Goal: Information Seeking & Learning: Learn about a topic

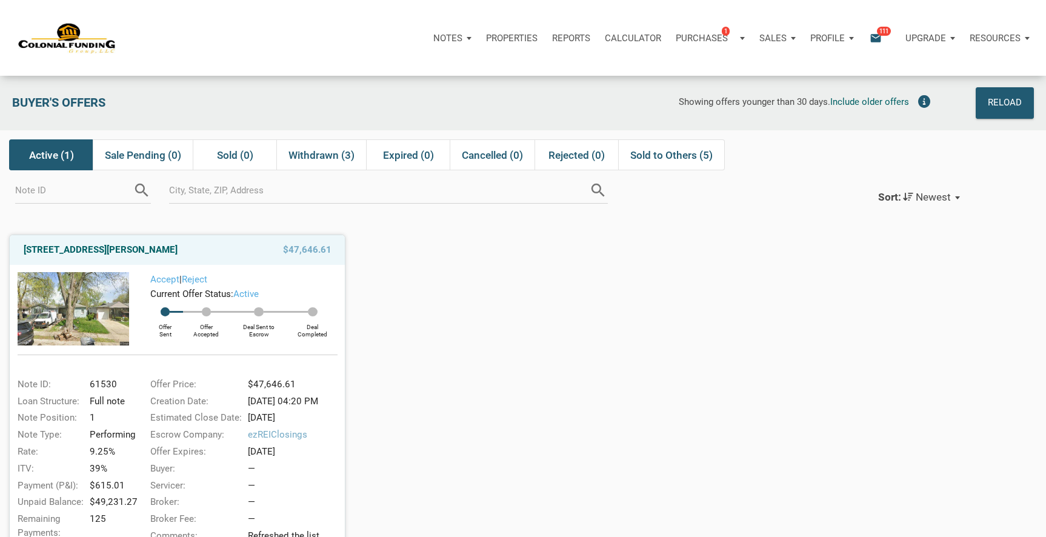
click at [455, 35] on p "Notes" at bounding box center [447, 38] width 29 height 11
click at [497, 78] on div "Buyer's Offers Showing offers younger than 30 days. Include older offers Reload" at bounding box center [523, 103] width 1046 height 55
click at [729, 42] on div "Purchases 1" at bounding box center [706, 38] width 60 height 14
click at [547, 93] on div "Showing offers younger than 30 days. Include older offers" at bounding box center [626, 103] width 620 height 32
click at [460, 40] on div "Notes" at bounding box center [452, 38] width 53 height 36
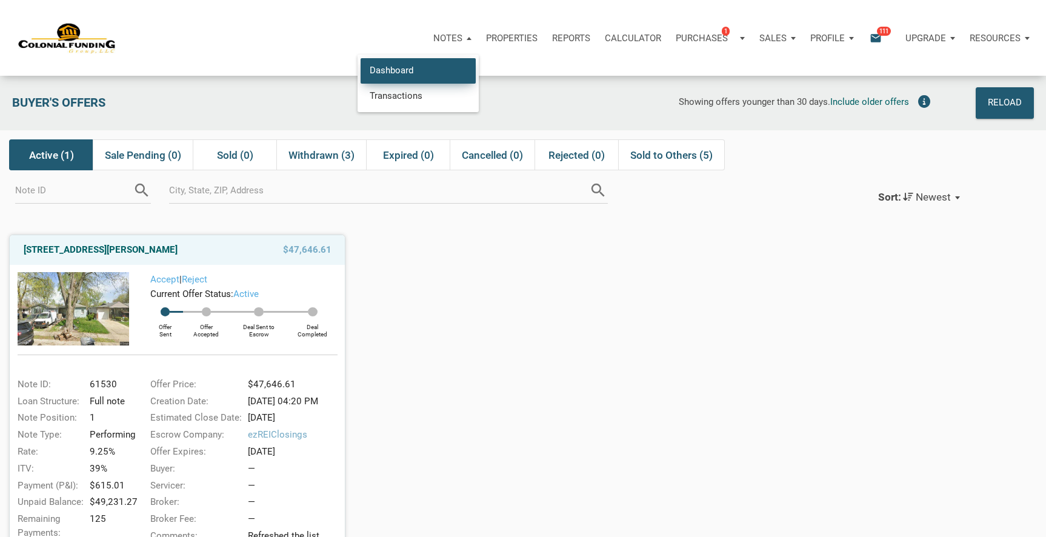
click at [404, 75] on link "Dashboard" at bounding box center [417, 70] width 115 height 25
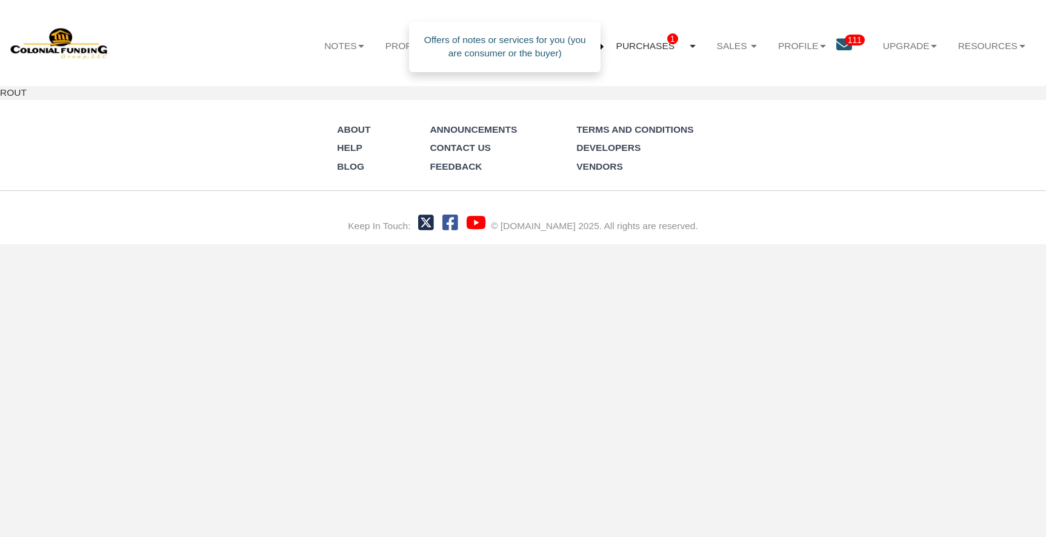
click at [686, 45] on link "Purchases 1" at bounding box center [655, 47] width 101 height 34
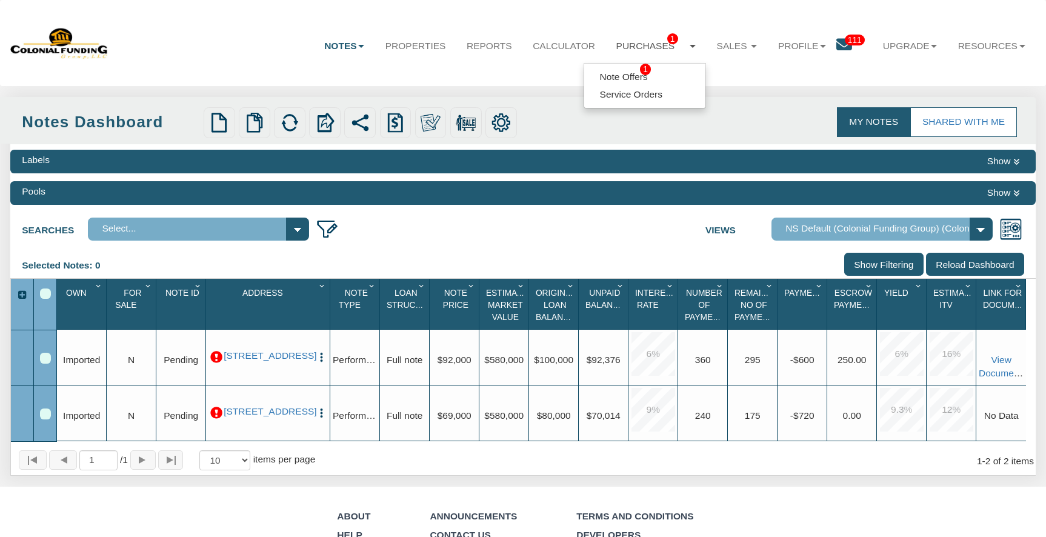
click at [518, 90] on div "Menu Notes Dashboard Transactions Properties Reports Calculator 1 1 111" at bounding box center [523, 315] width 1046 height 631
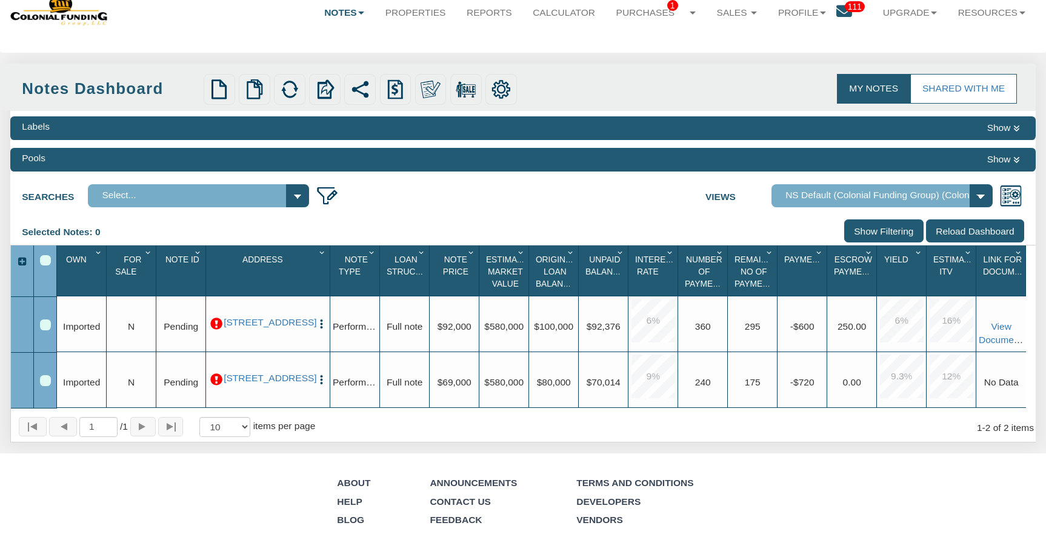
scroll to position [96, 0]
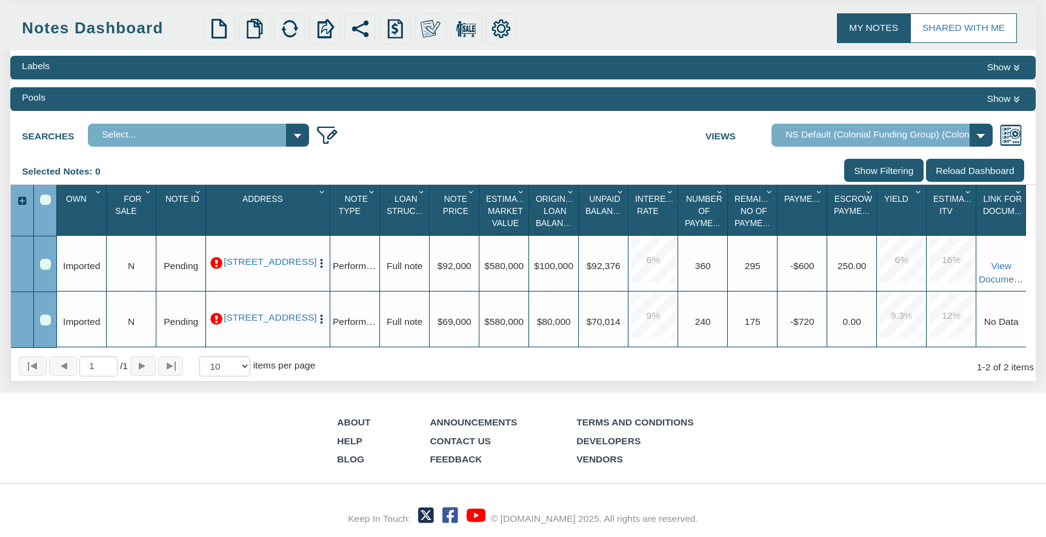
click at [712, 159] on div "Selected Notes: 0 Clear Filters Clear Sorting Show Filtering Reload Dashboard" at bounding box center [522, 171] width 1024 height 25
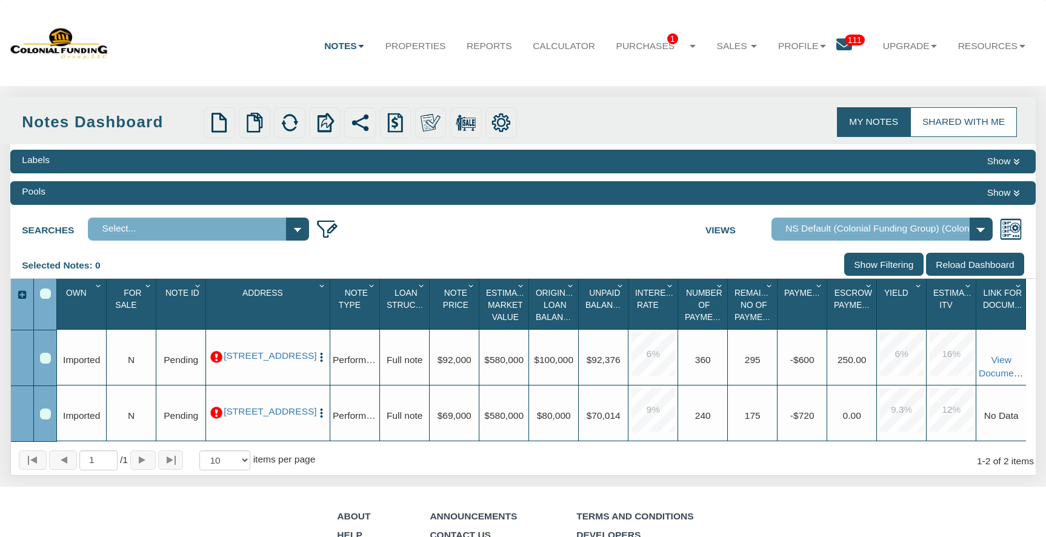
click at [945, 110] on link "Shared with Me" at bounding box center [963, 122] width 107 height 30
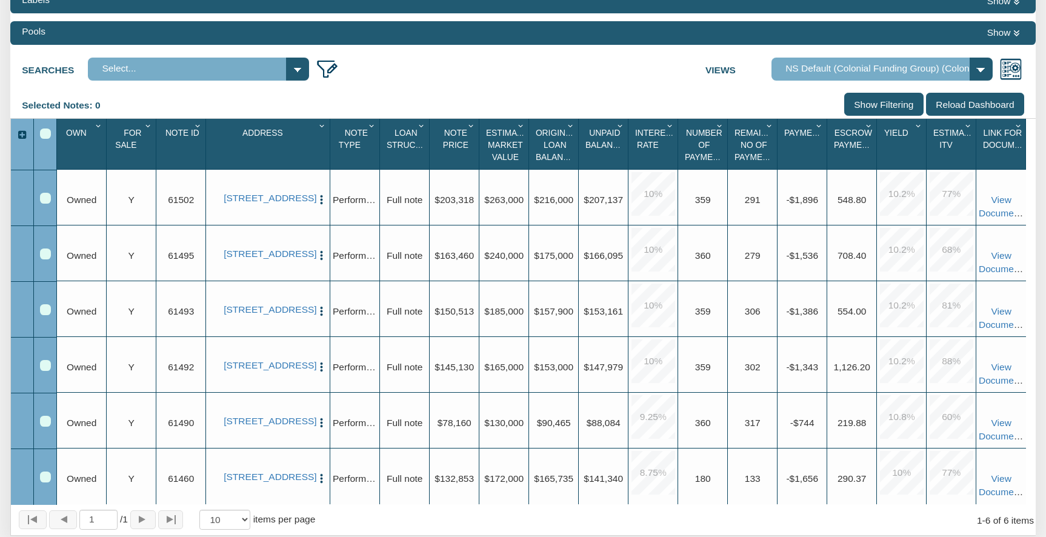
scroll to position [199, 0]
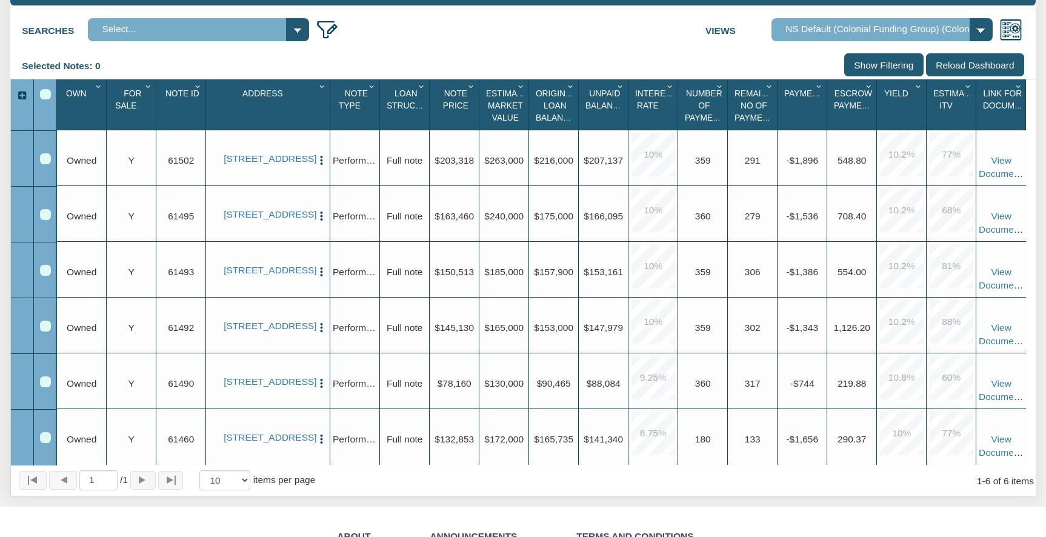
click at [80, 164] on span "Owned" at bounding box center [82, 160] width 30 height 10
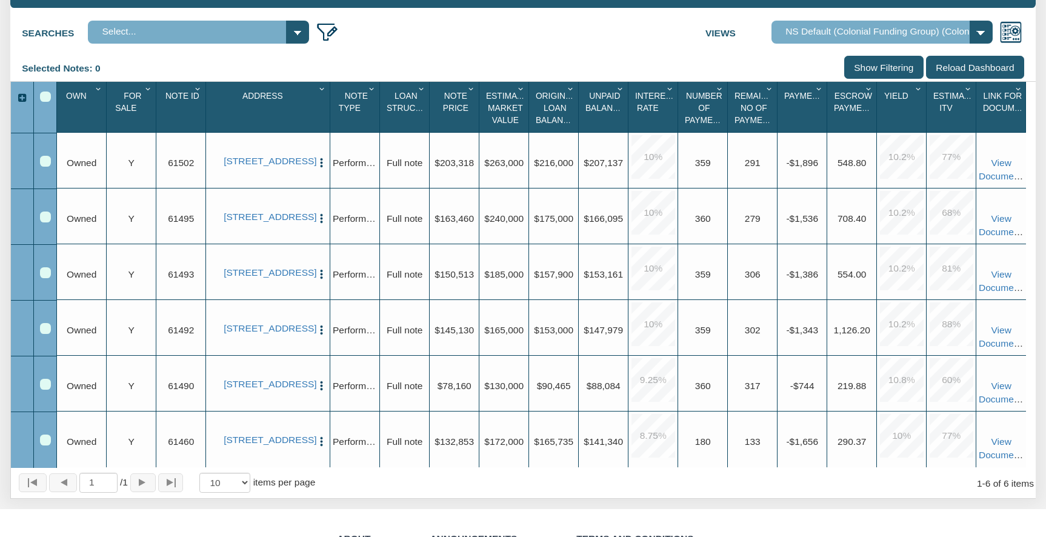
scroll to position [188, 0]
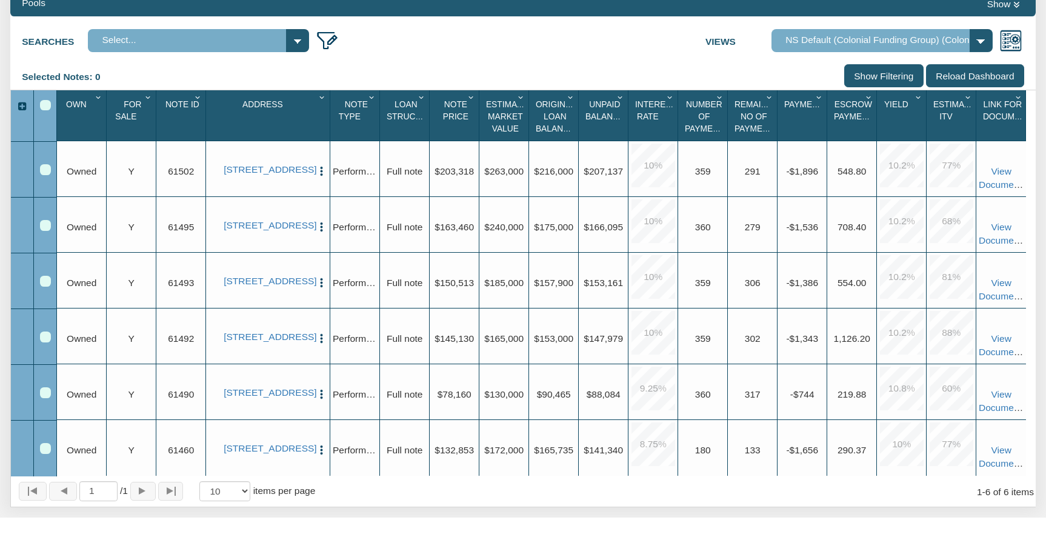
click at [44, 174] on div "Row 1, Row Selection Checkbox" at bounding box center [45, 169] width 11 height 11
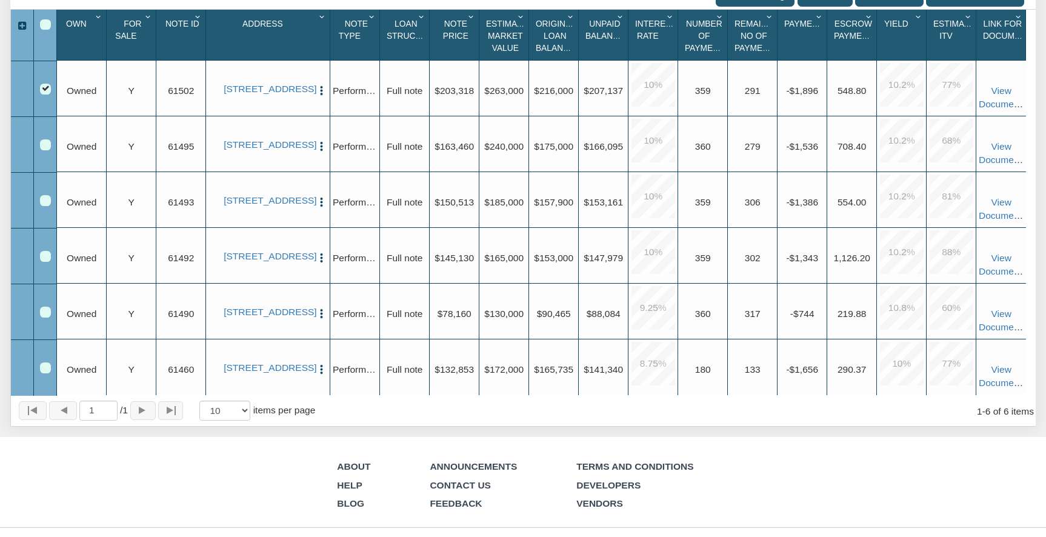
scroll to position [271, 0]
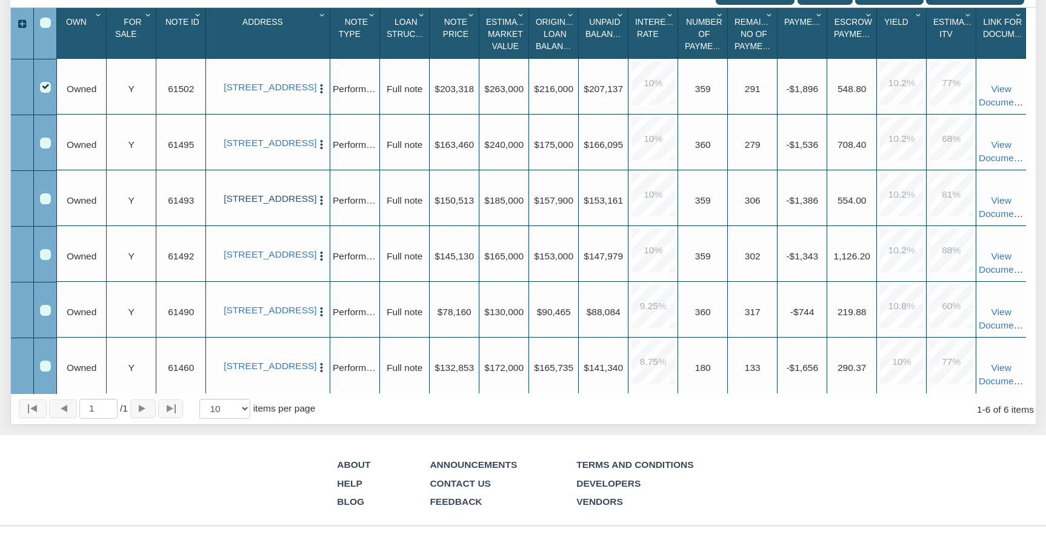
click at [265, 199] on link "712 Ave M, S. Houston, TX, 77587" at bounding box center [268, 199] width 88 height 12
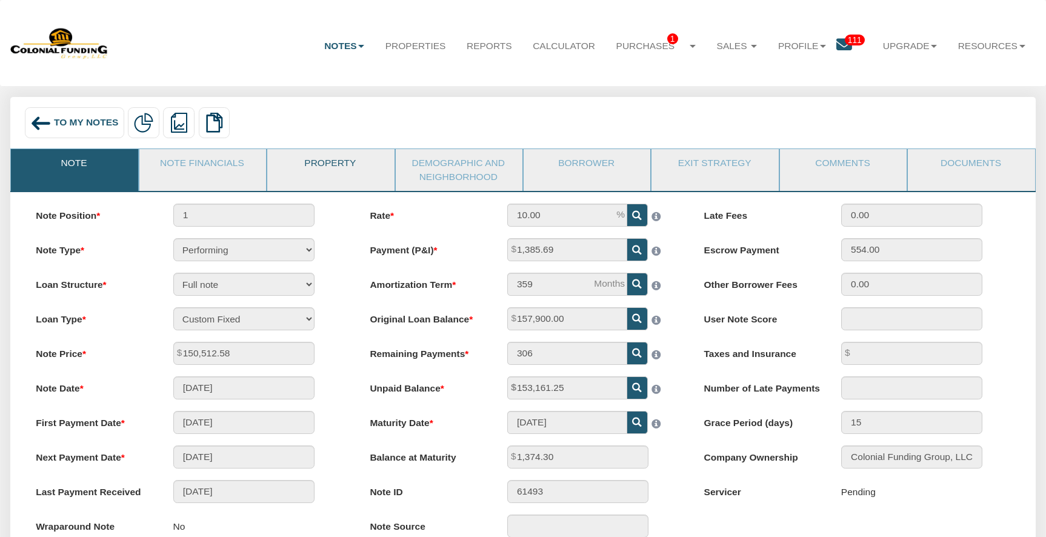
click at [324, 159] on link "Property" at bounding box center [329, 164] width 125 height 30
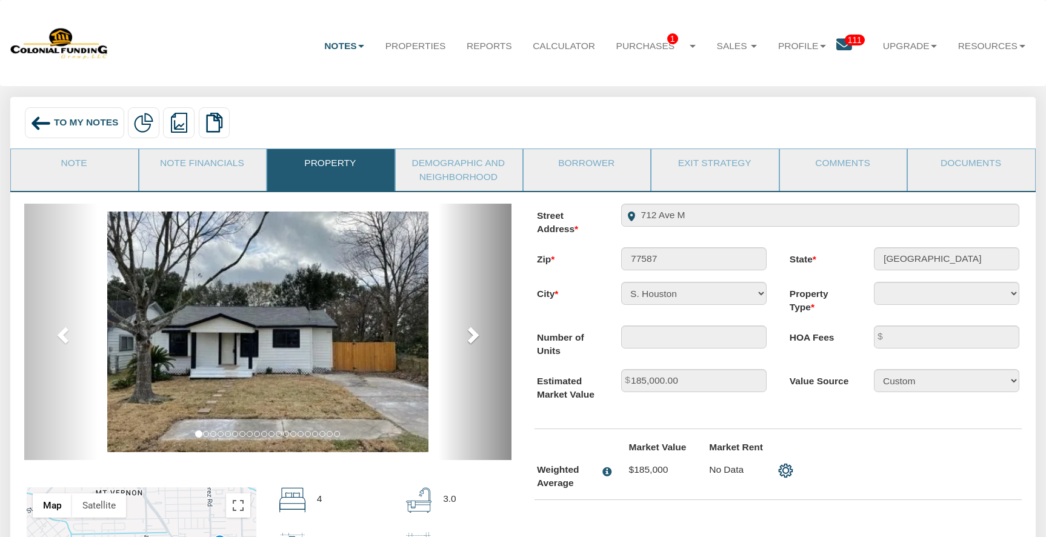
click at [468, 334] on span at bounding box center [472, 334] width 18 height 18
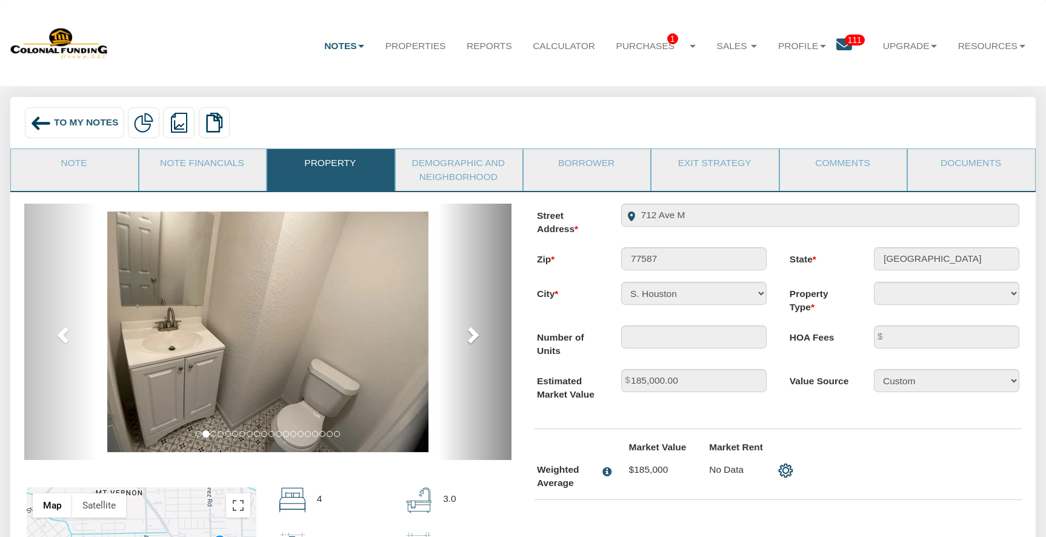
click at [468, 334] on span at bounding box center [472, 334] width 18 height 18
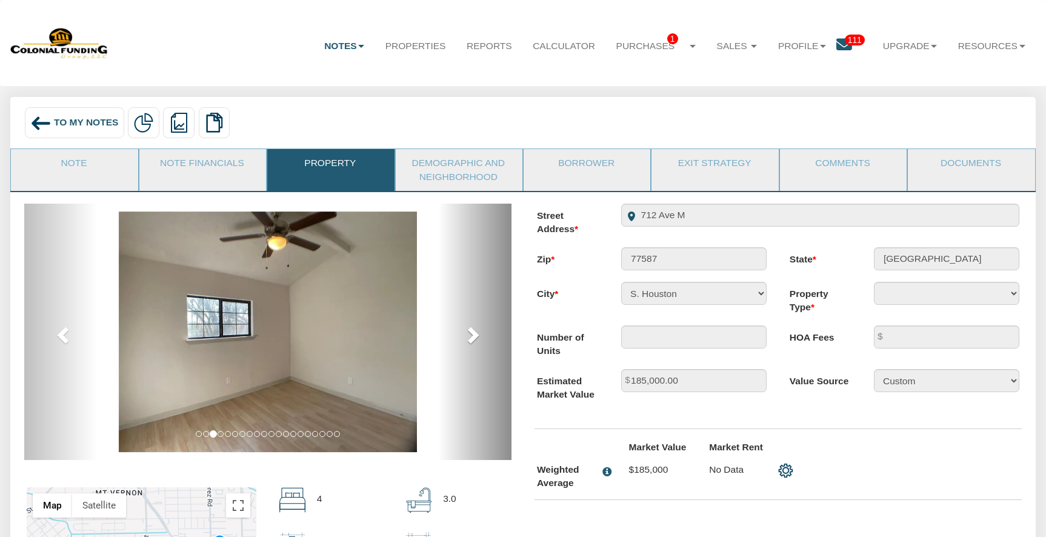
click at [468, 334] on span at bounding box center [472, 334] width 18 height 18
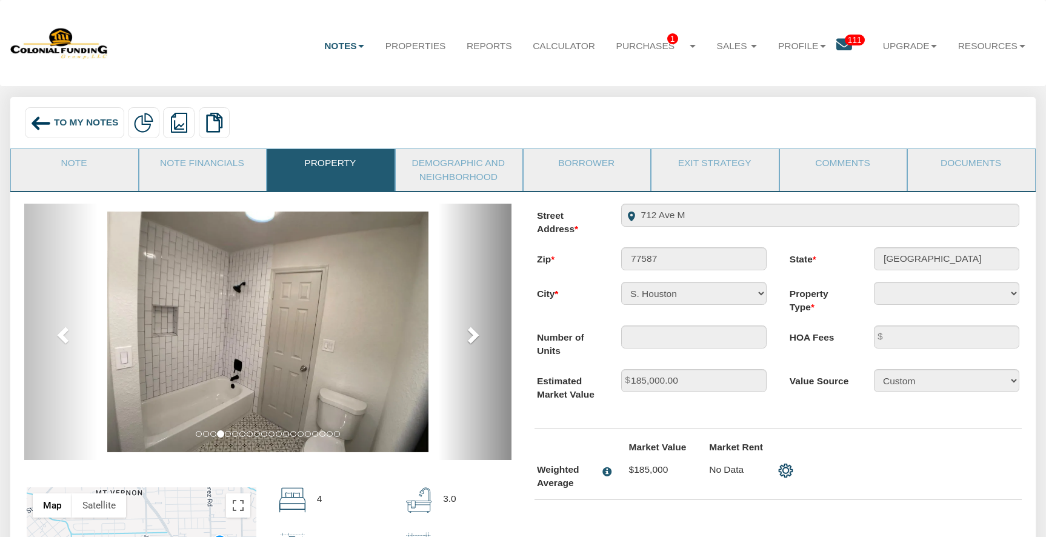
click at [468, 334] on span at bounding box center [472, 334] width 18 height 18
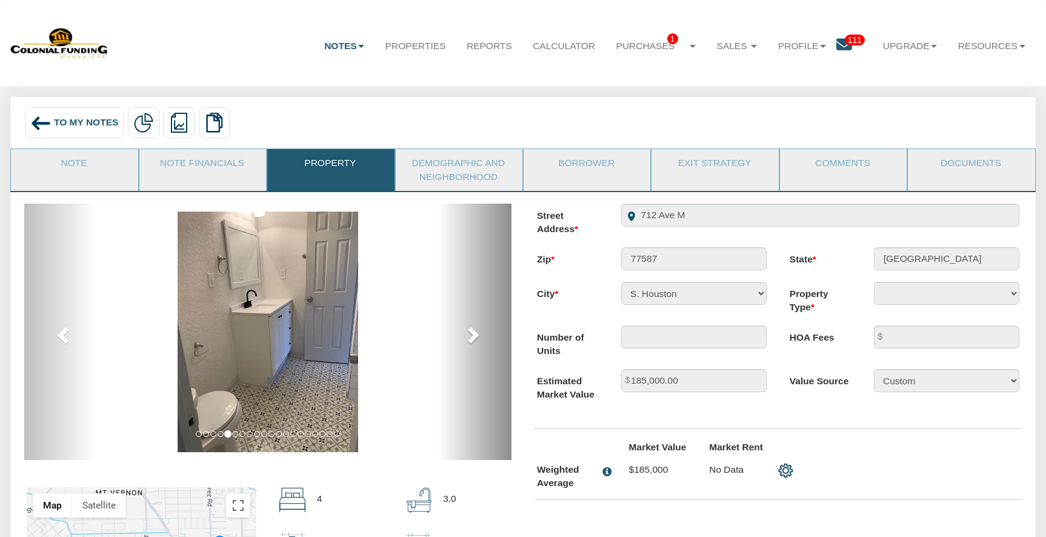
click at [468, 334] on span at bounding box center [472, 334] width 18 height 18
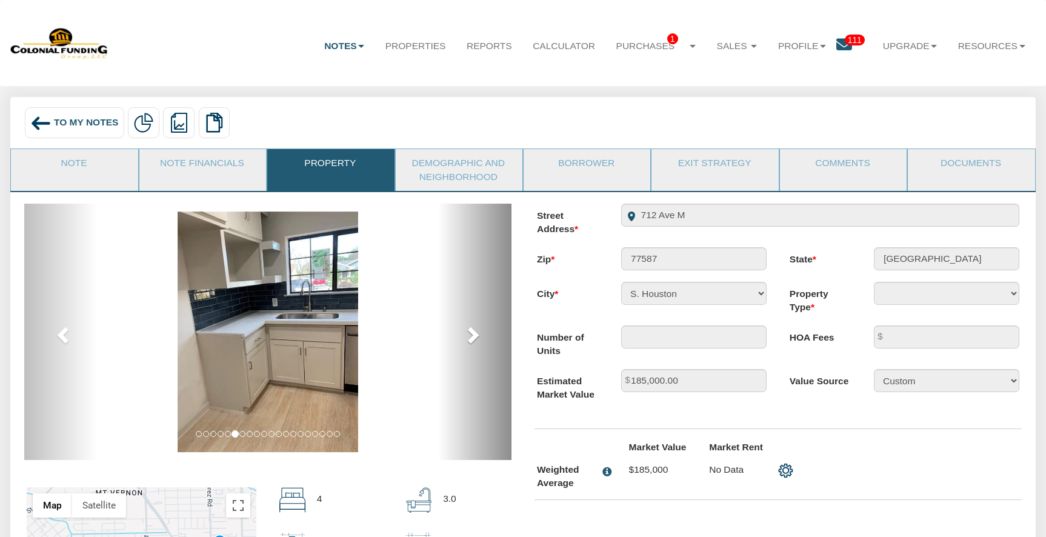
click at [468, 334] on span at bounding box center [472, 334] width 18 height 18
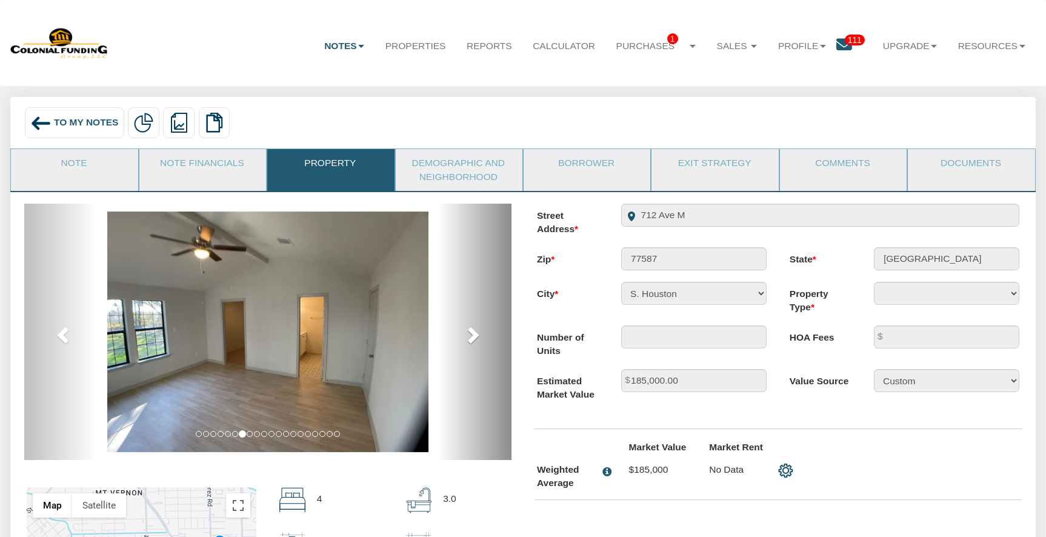
click at [468, 334] on span at bounding box center [472, 334] width 18 height 18
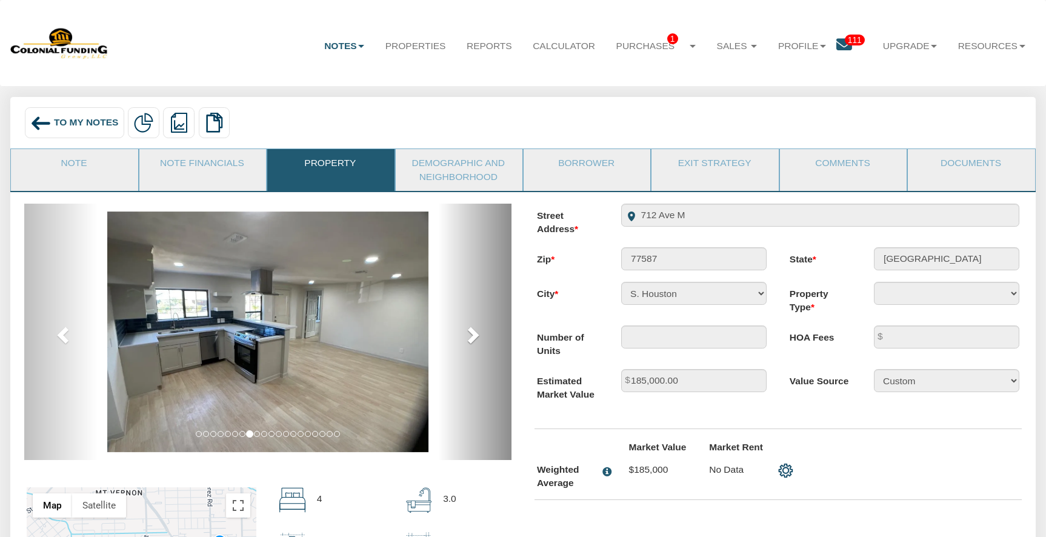
click at [468, 334] on span at bounding box center [472, 334] width 18 height 18
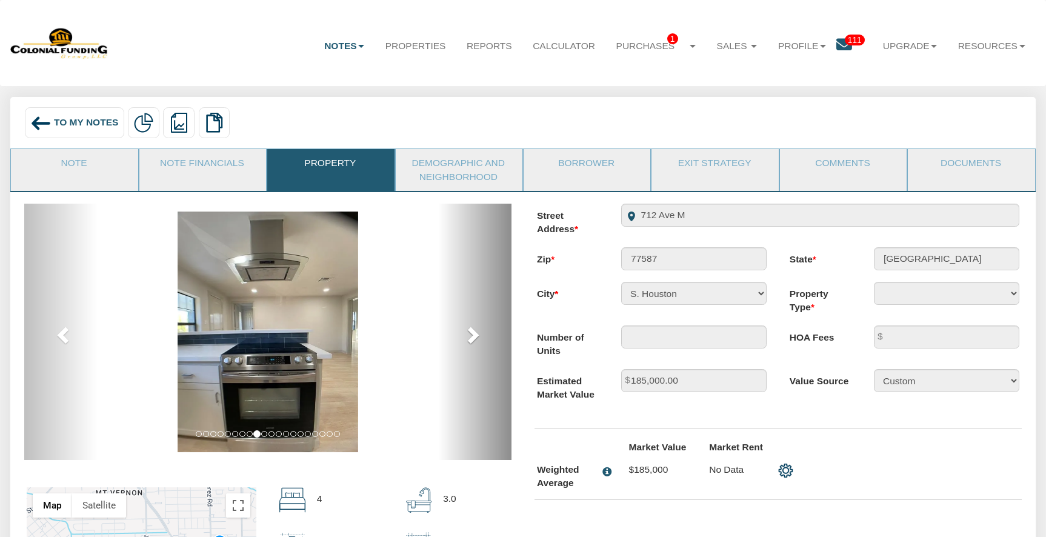
click at [468, 334] on span at bounding box center [472, 334] width 18 height 18
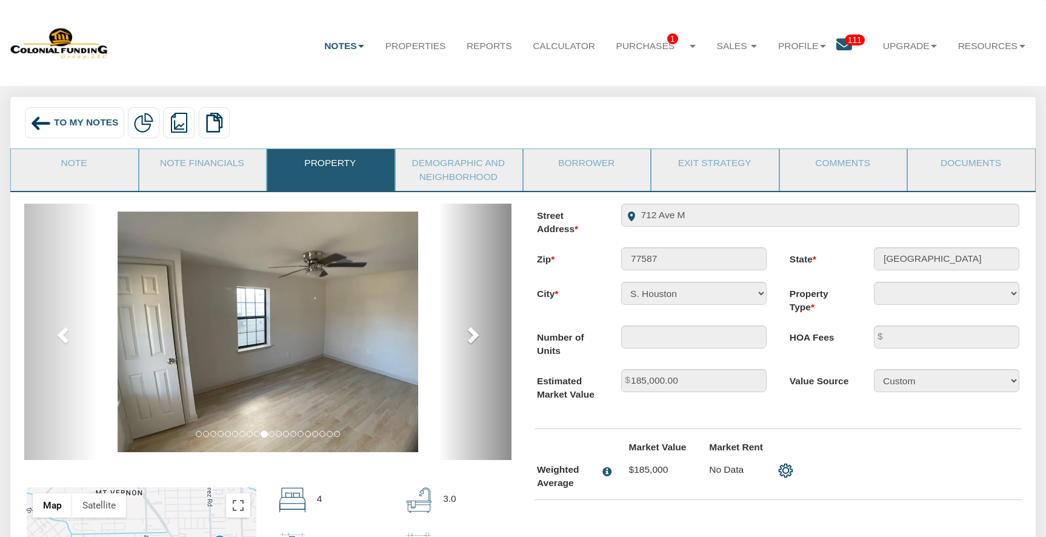
click at [468, 334] on span at bounding box center [472, 334] width 18 height 18
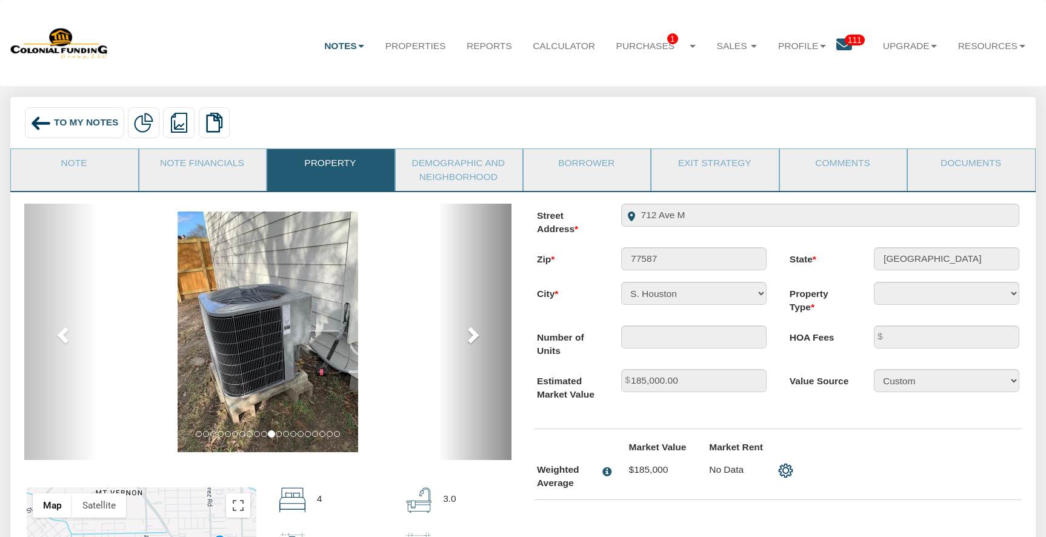
click at [468, 334] on span at bounding box center [472, 334] width 18 height 18
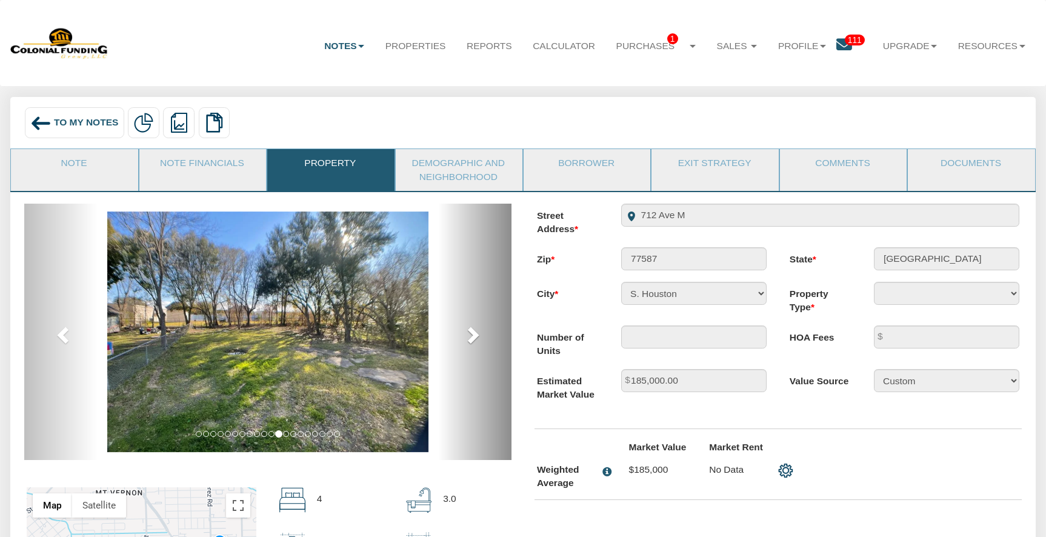
click at [468, 334] on span at bounding box center [472, 334] width 18 height 18
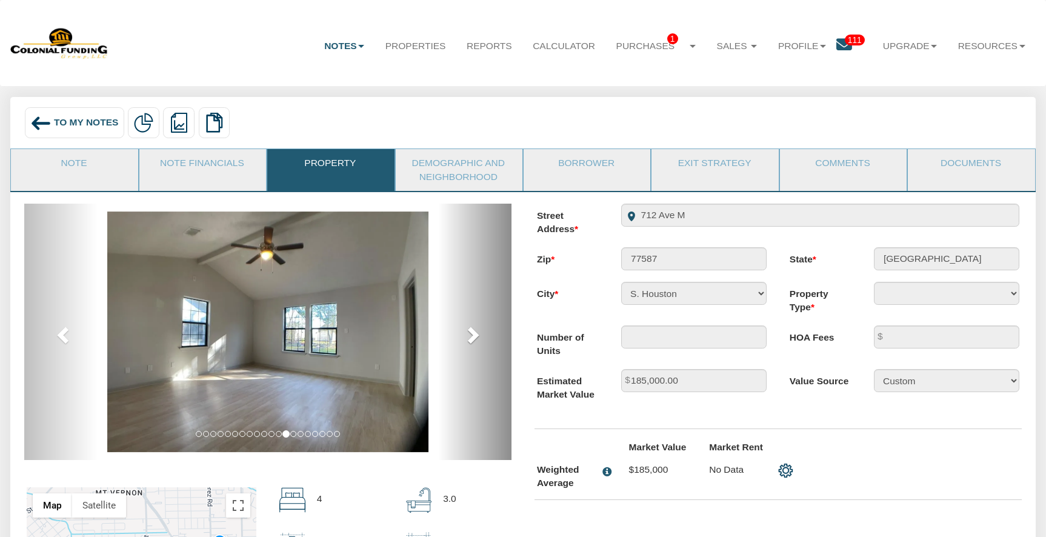
click at [468, 334] on span at bounding box center [472, 334] width 18 height 18
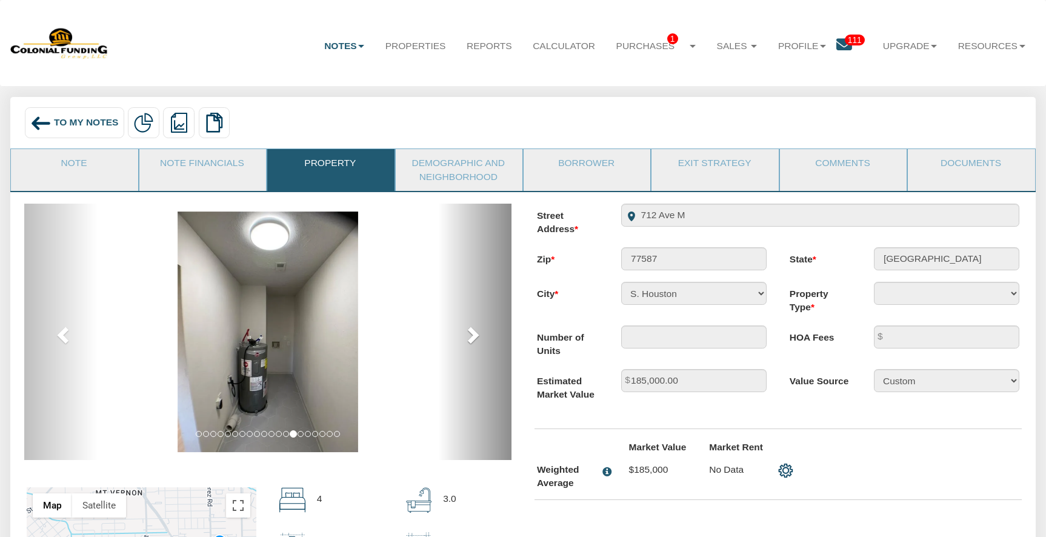
click at [468, 334] on span at bounding box center [472, 334] width 18 height 18
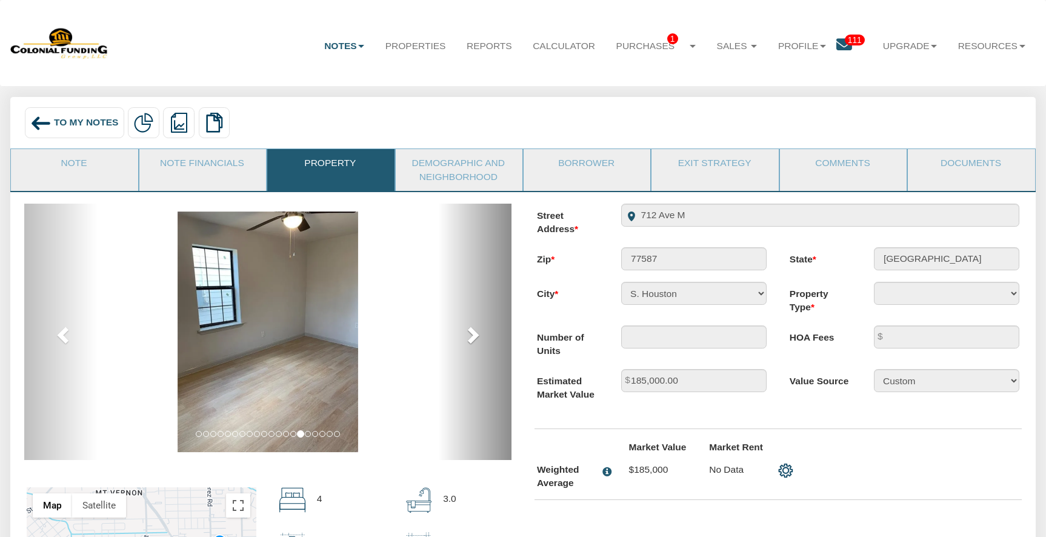
click at [468, 334] on span at bounding box center [472, 334] width 18 height 18
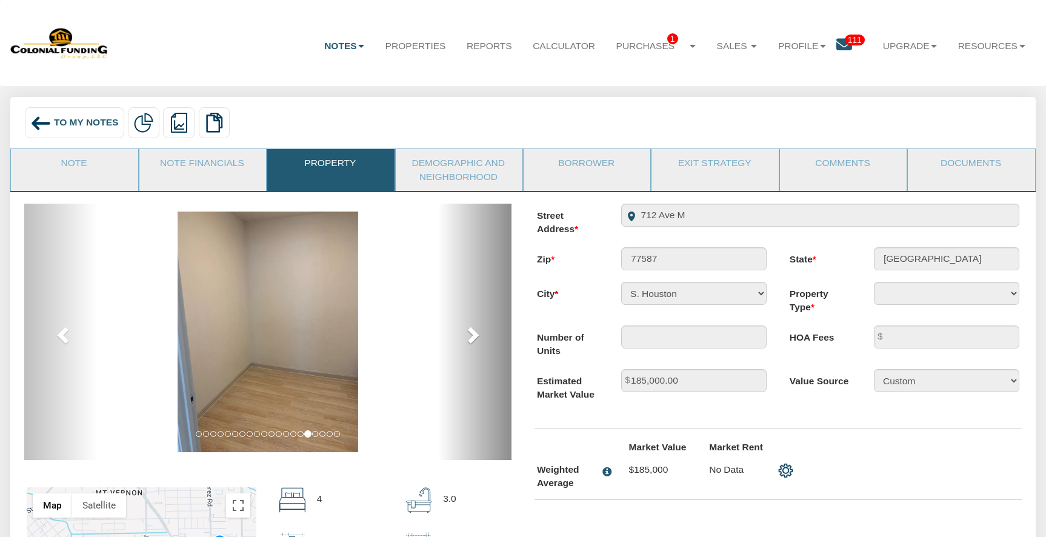
click at [468, 333] on span at bounding box center [472, 334] width 18 height 18
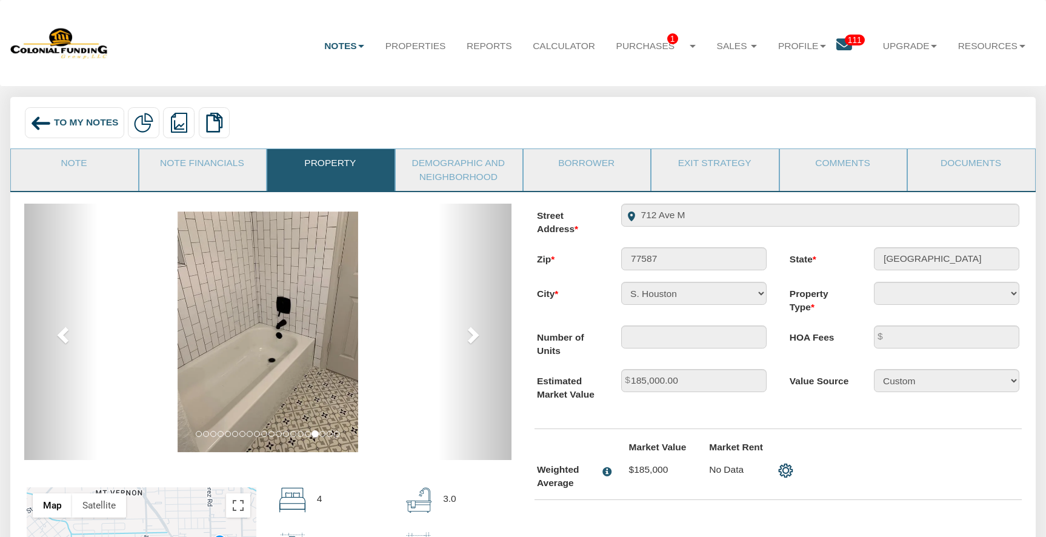
click at [374, 121] on div "To My Notes Delete with property Delete only note Redeeming and Non-Redeeming S…" at bounding box center [523, 124] width 1004 height 35
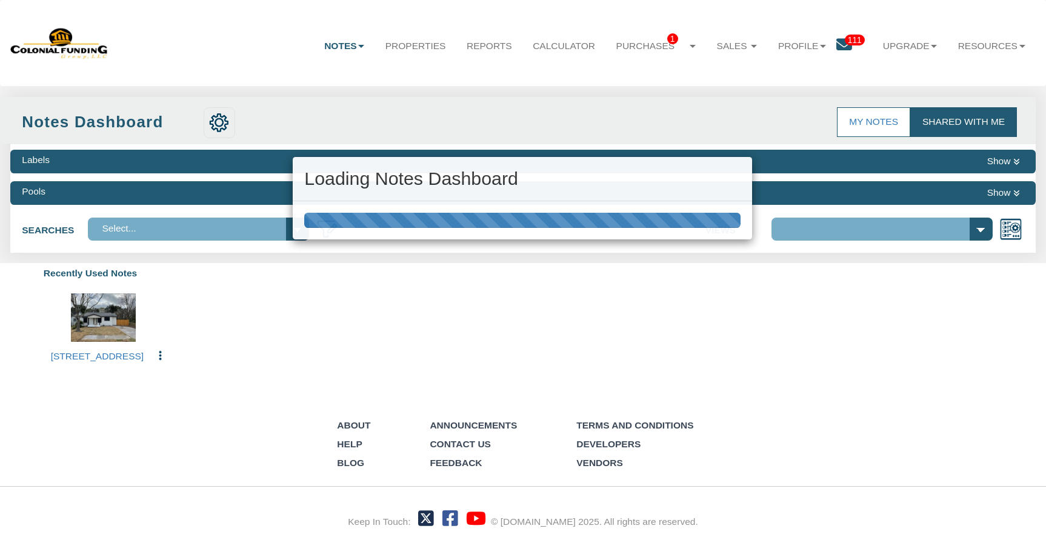
select select "316"
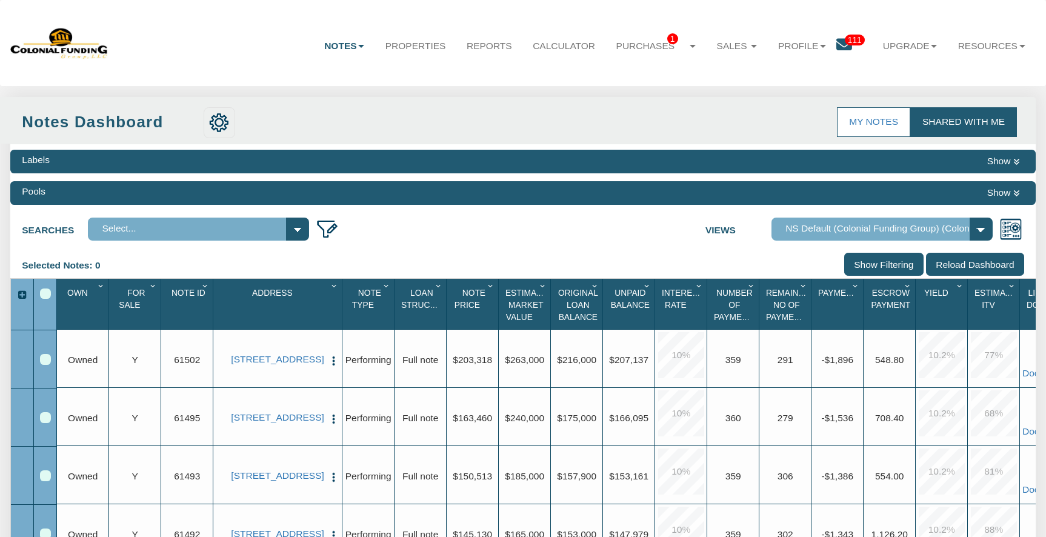
click at [545, 246] on div "Labels Show Pools Show Searches Select... Views Default View" at bounding box center [522, 426] width 1024 height 565
click at [852, 230] on select "Default View NS Default (Colonial Funding Group) (Colonial Funding Group)" at bounding box center [881, 228] width 221 height 23
click at [849, 42] on span "111" at bounding box center [855, 40] width 20 height 11
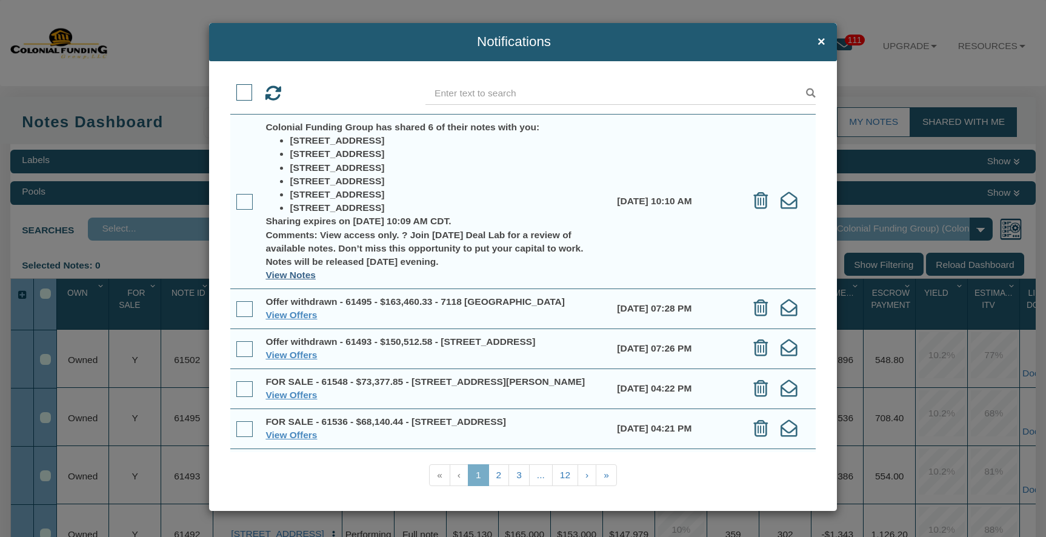
click at [282, 279] on link "View Notes" at bounding box center [290, 275] width 50 height 10
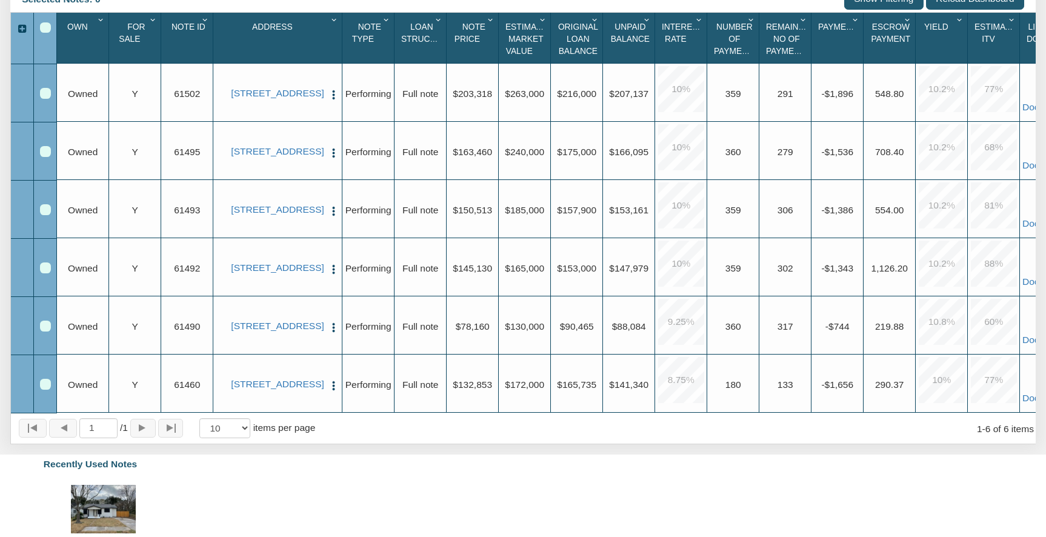
scroll to position [0, 26]
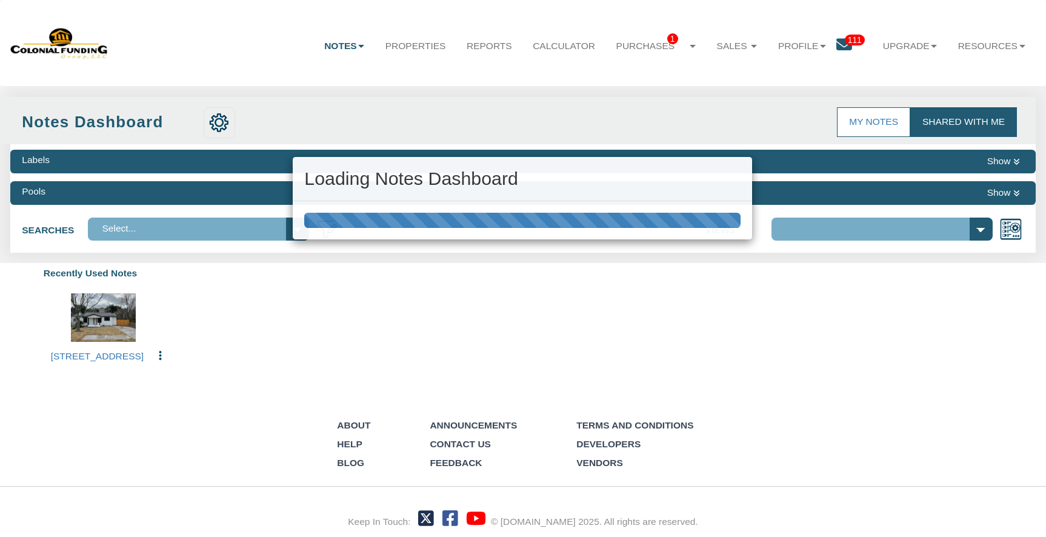
select select "316"
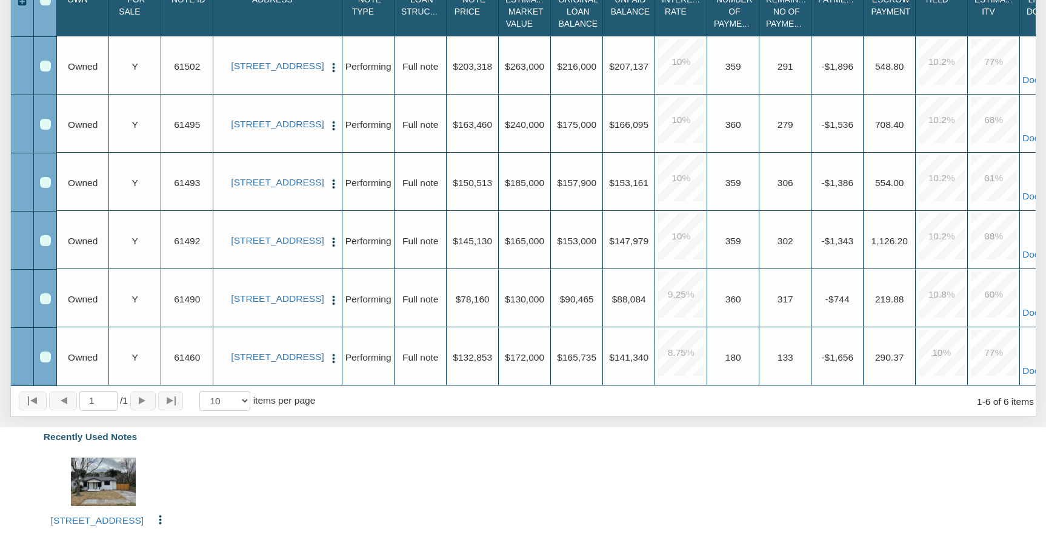
scroll to position [294, 0]
